Goal: Transaction & Acquisition: Purchase product/service

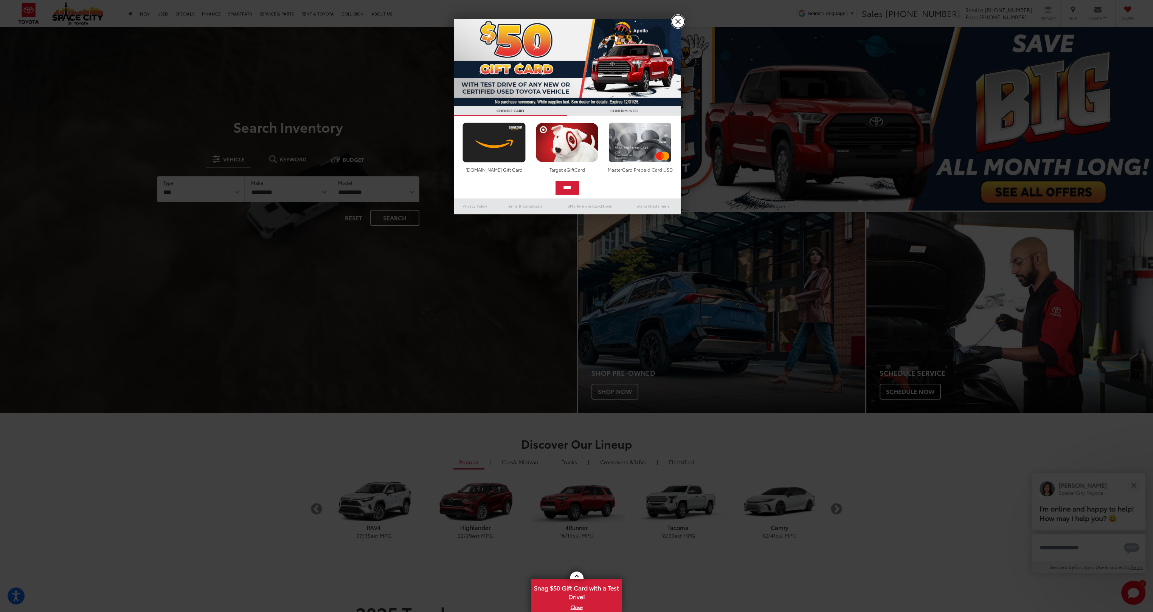
click at [674, 20] on link "X" at bounding box center [677, 21] width 13 height 13
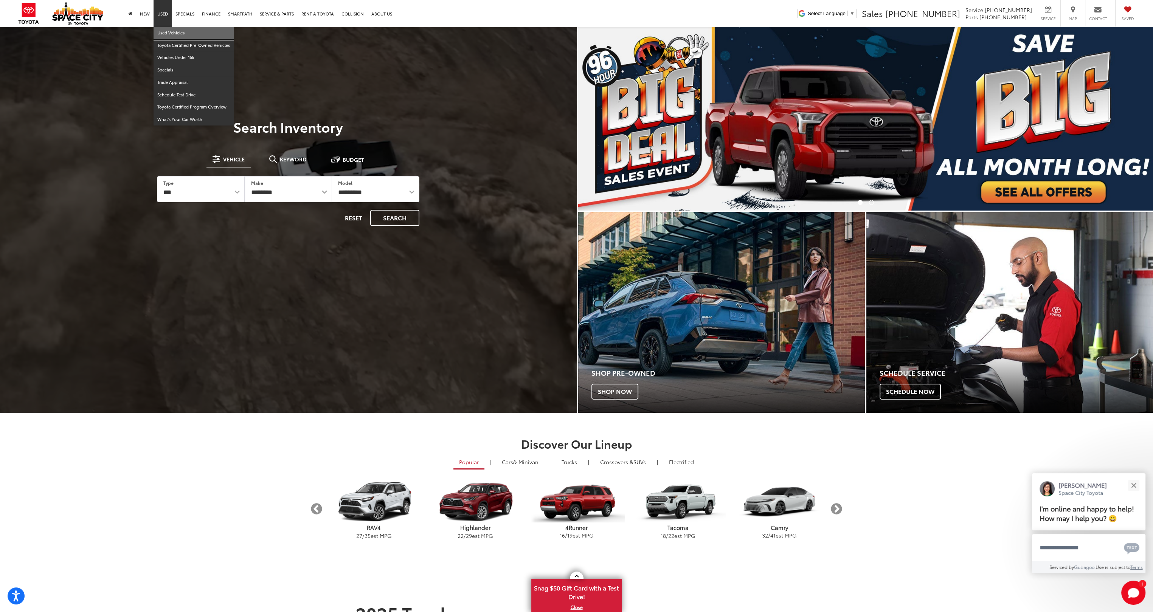
click at [168, 31] on link "Used Vehicles" at bounding box center [193, 33] width 80 height 12
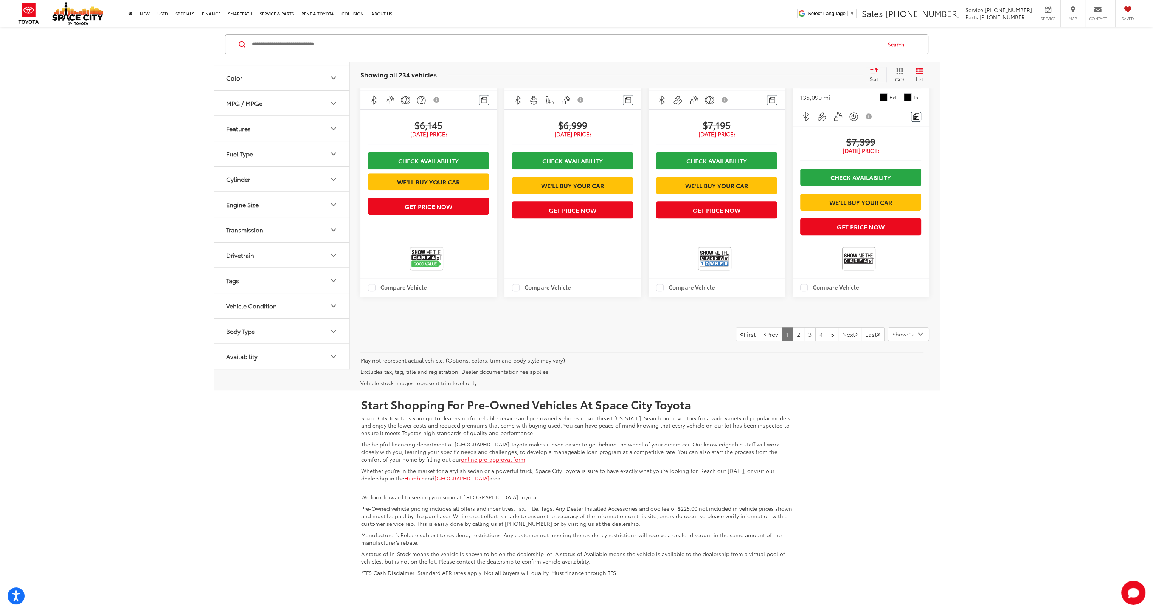
scroll to position [1134, 0]
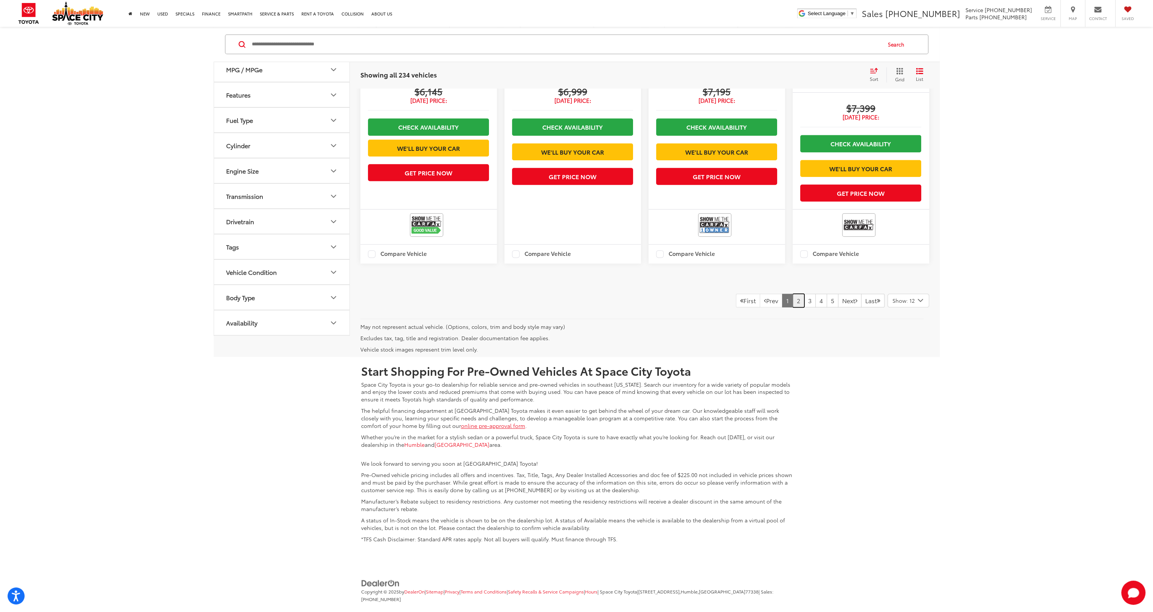
click at [792, 307] on link "2" at bounding box center [798, 301] width 12 height 14
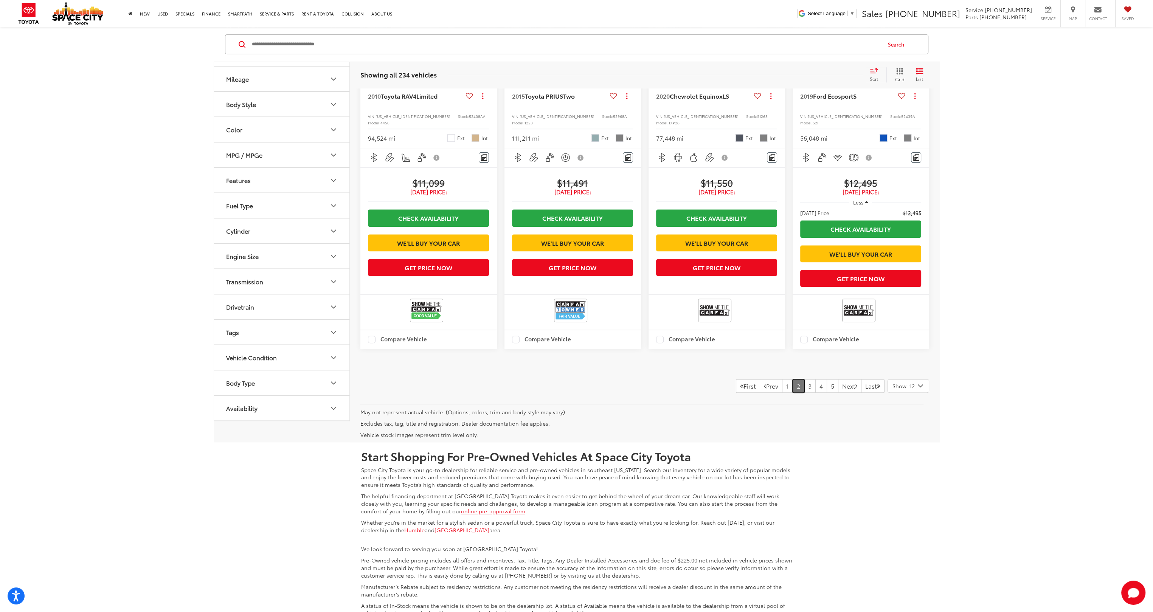
scroll to position [1096, 0]
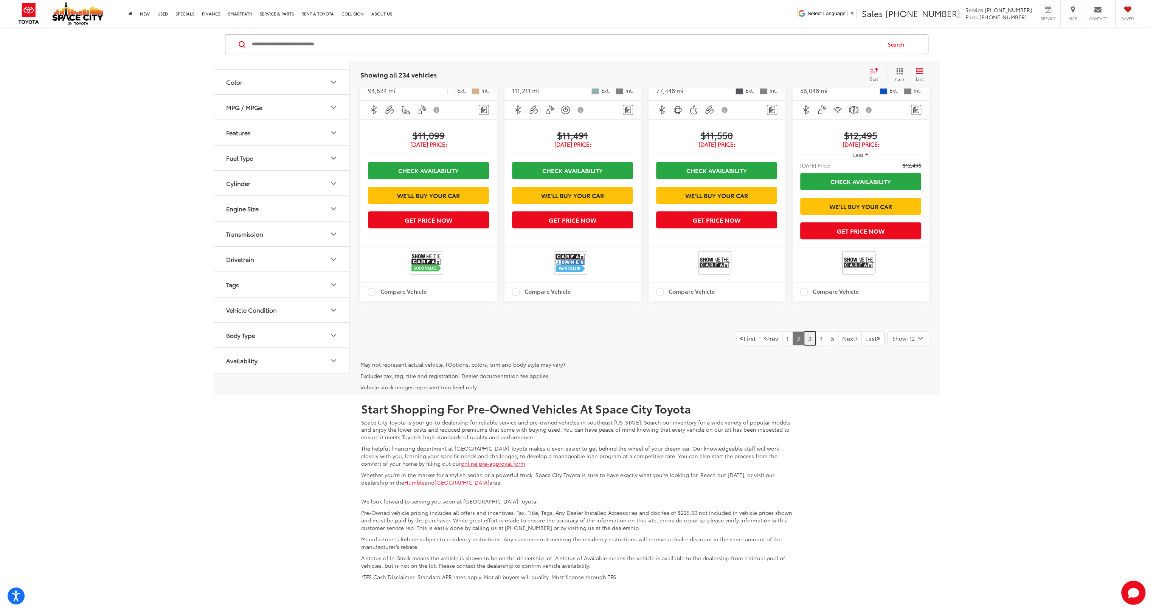
click at [804, 345] on link "3" at bounding box center [810, 339] width 12 height 14
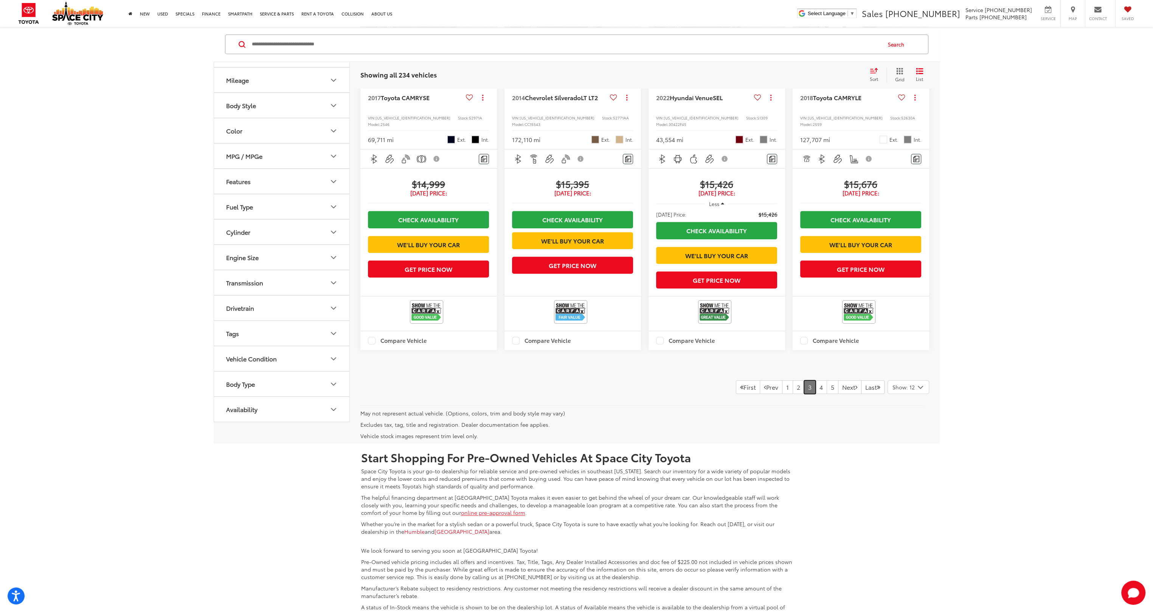
scroll to position [1059, 0]
click at [815, 394] on link "4" at bounding box center [821, 387] width 12 height 14
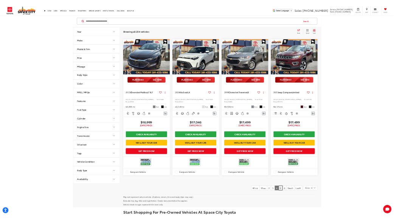
scroll to position [907, 0]
